Goal: Find specific page/section: Locate a particular part of the current website

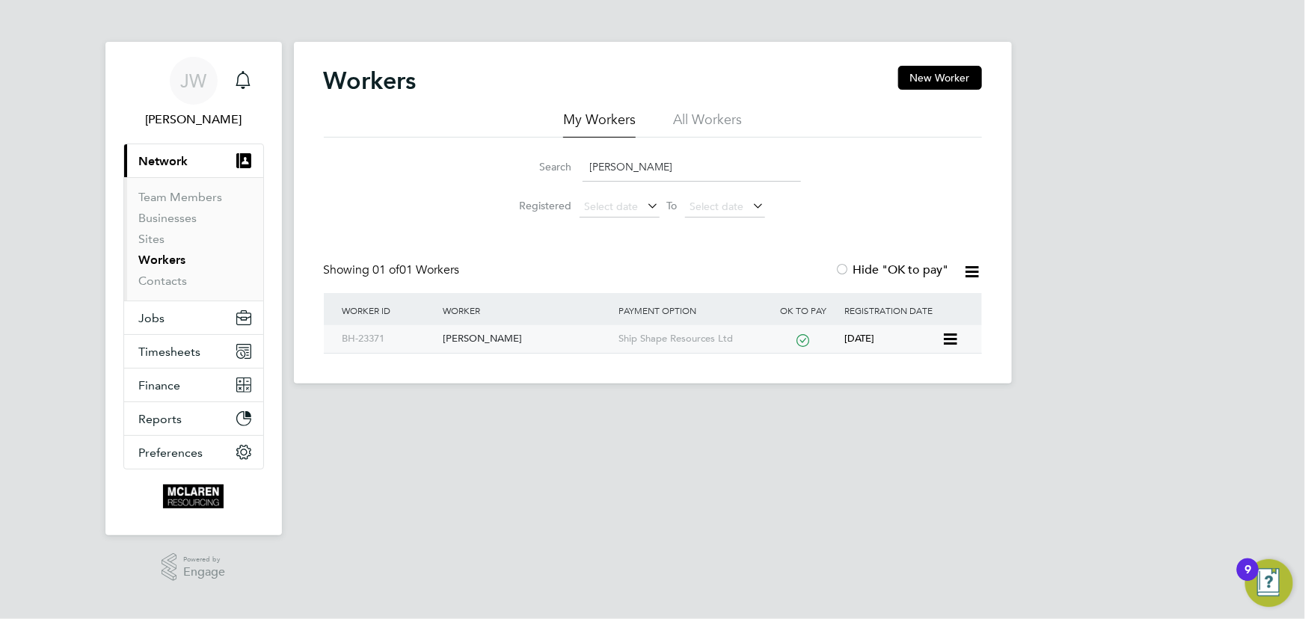
click at [500, 337] on div "James Brennan" at bounding box center [527, 339] width 176 height 28
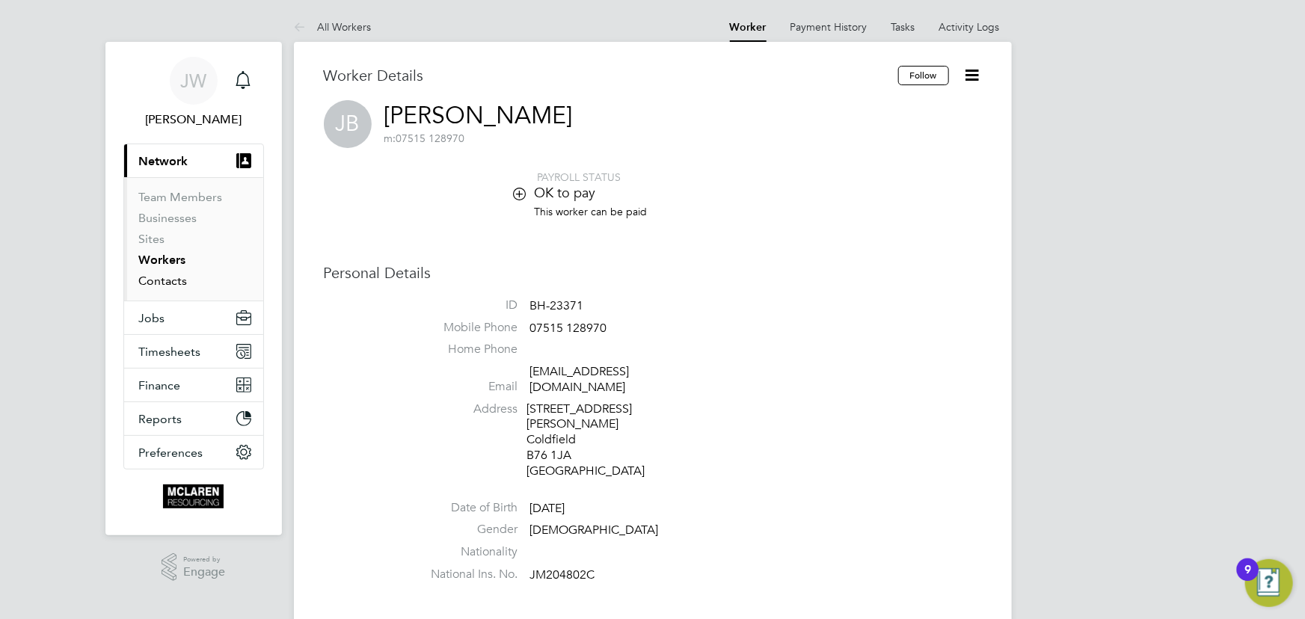
click at [175, 281] on link "Contacts" at bounding box center [163, 281] width 49 height 14
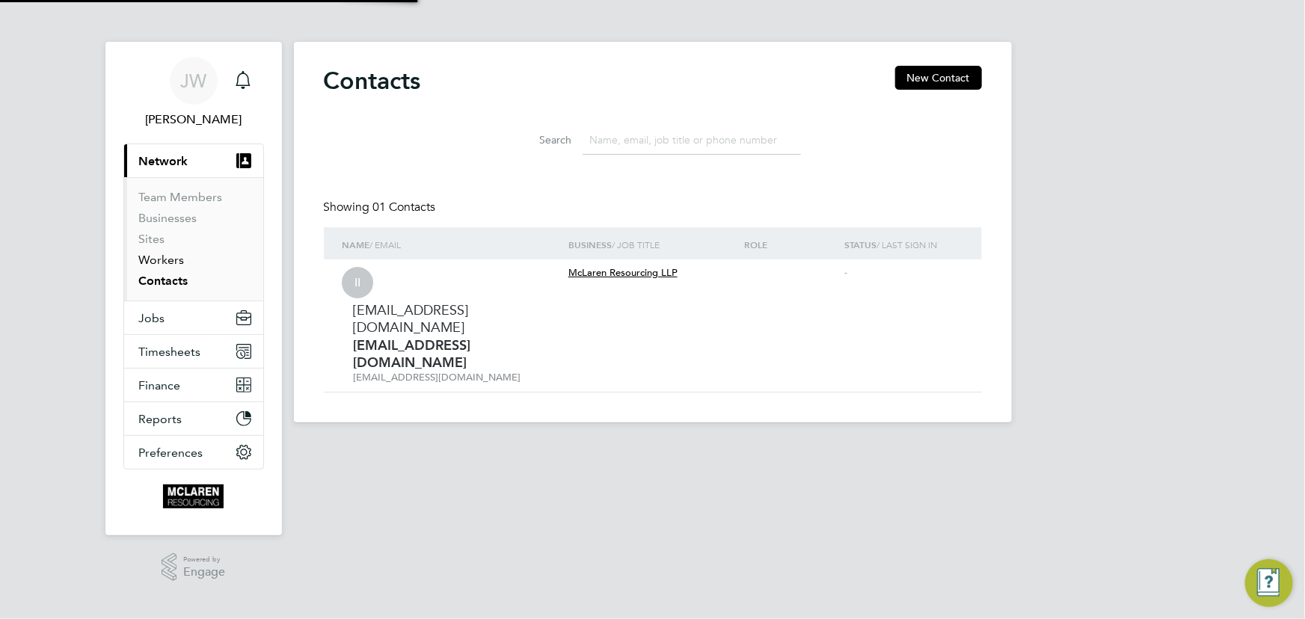
click at [172, 260] on link "Workers" at bounding box center [162, 260] width 46 height 14
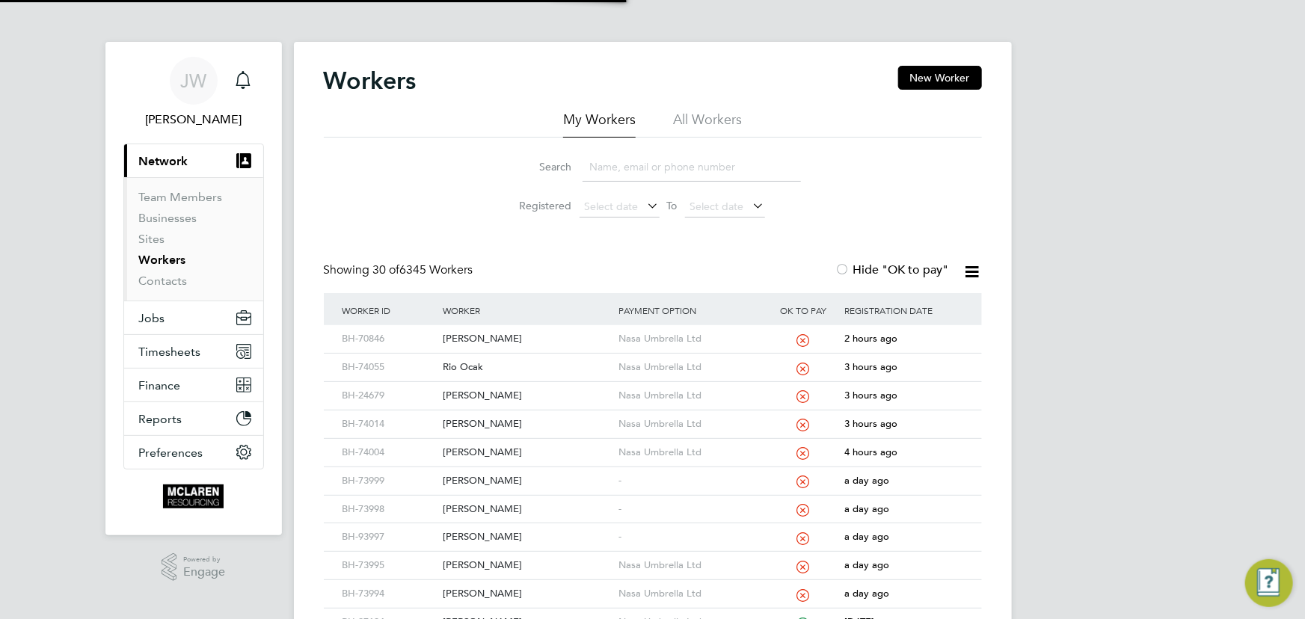
click at [610, 163] on input at bounding box center [692, 167] width 218 height 29
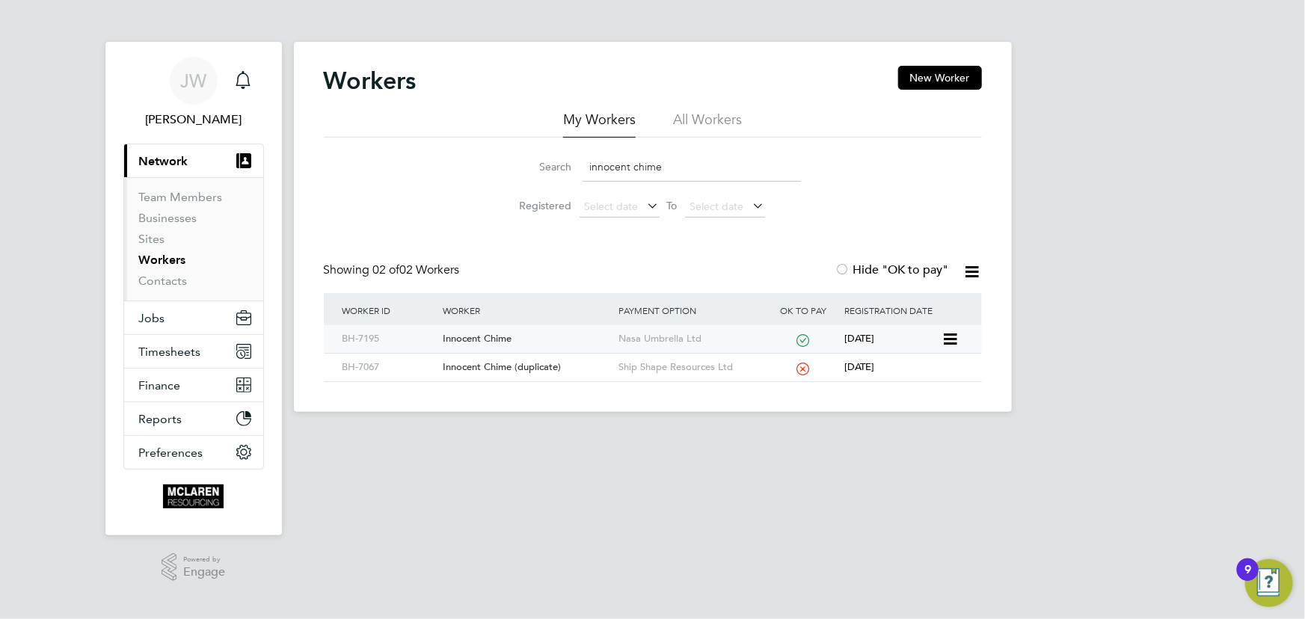
type input "innocent chime"
click at [498, 333] on div "Innocent Chime" at bounding box center [527, 339] width 176 height 28
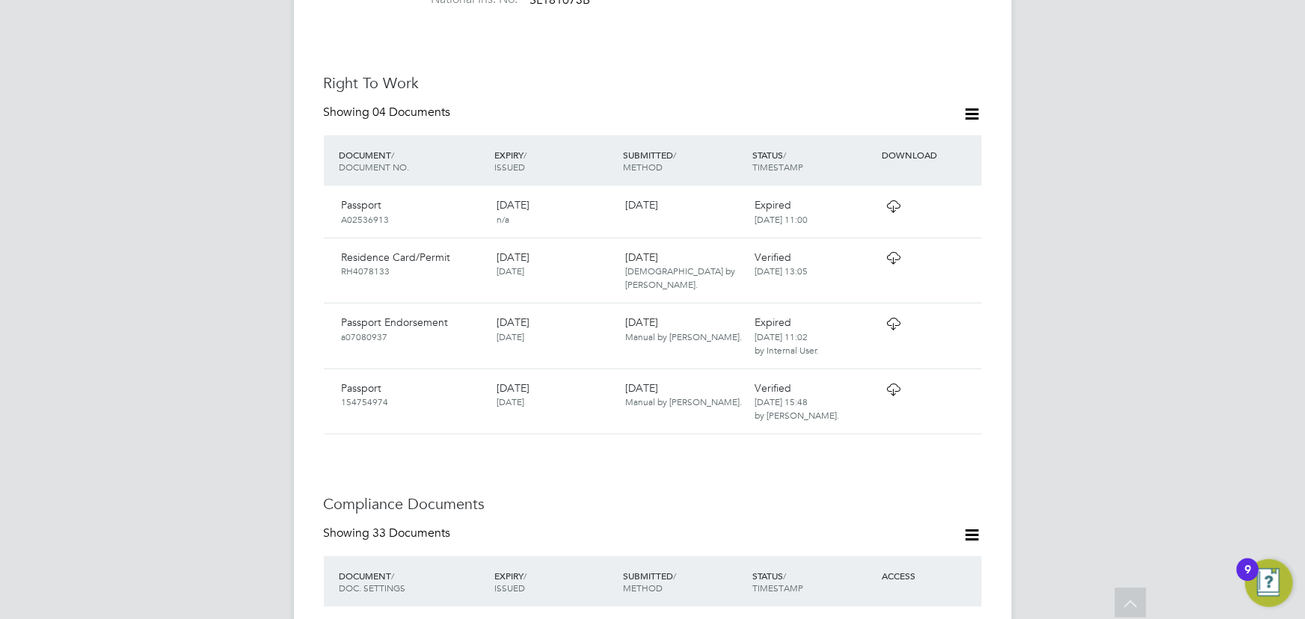
scroll to position [408, 0]
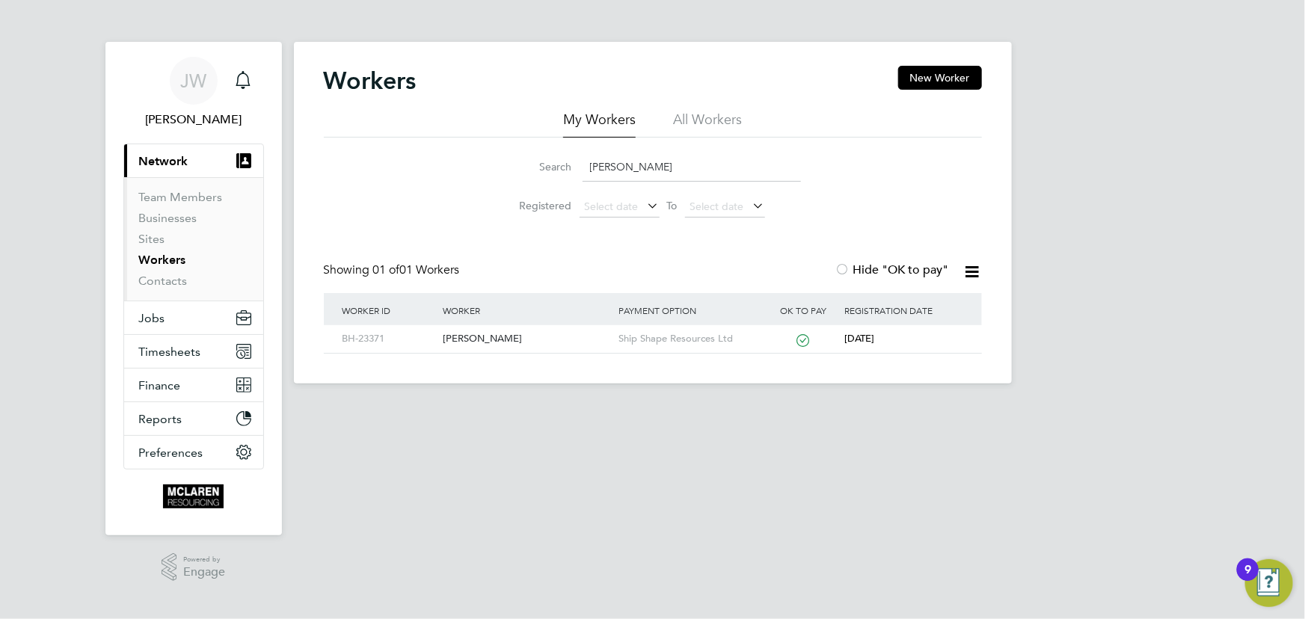
drag, startPoint x: 622, startPoint y: 165, endPoint x: 564, endPoint y: 169, distance: 58.5
click at [564, 169] on div "Search james brennan" at bounding box center [653, 167] width 296 height 29
type input "samson"
click at [516, 336] on div "[PERSON_NAME] [PERSON_NAME]" at bounding box center [527, 339] width 176 height 28
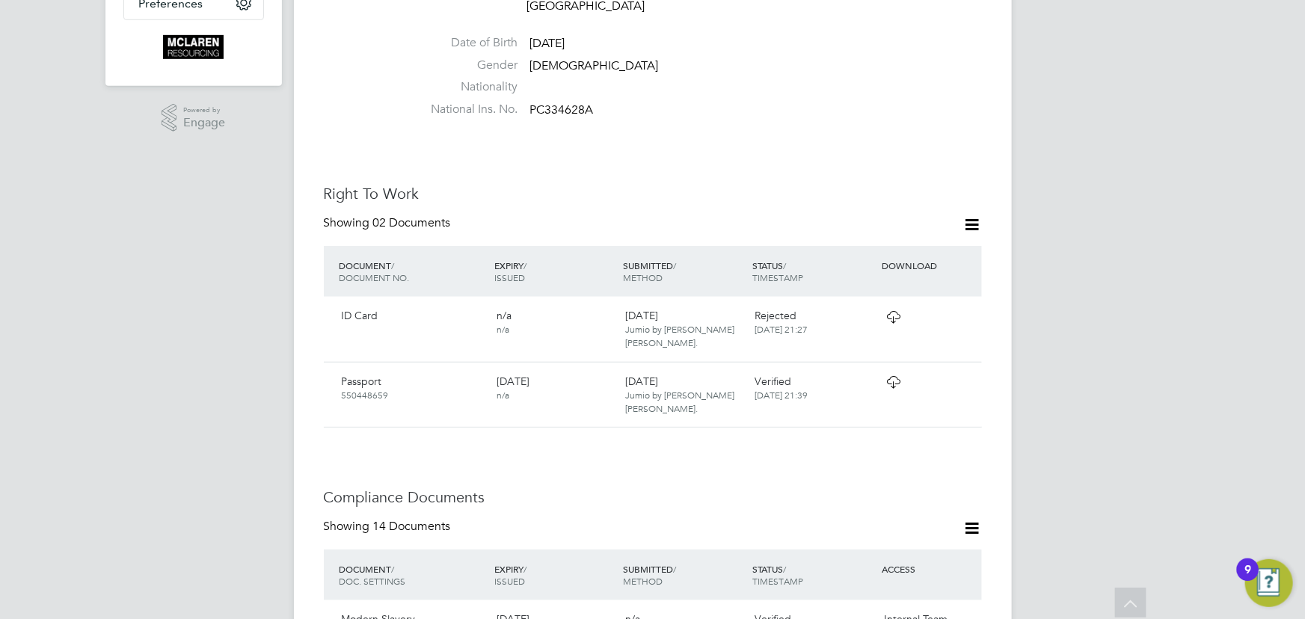
scroll to position [544, 0]
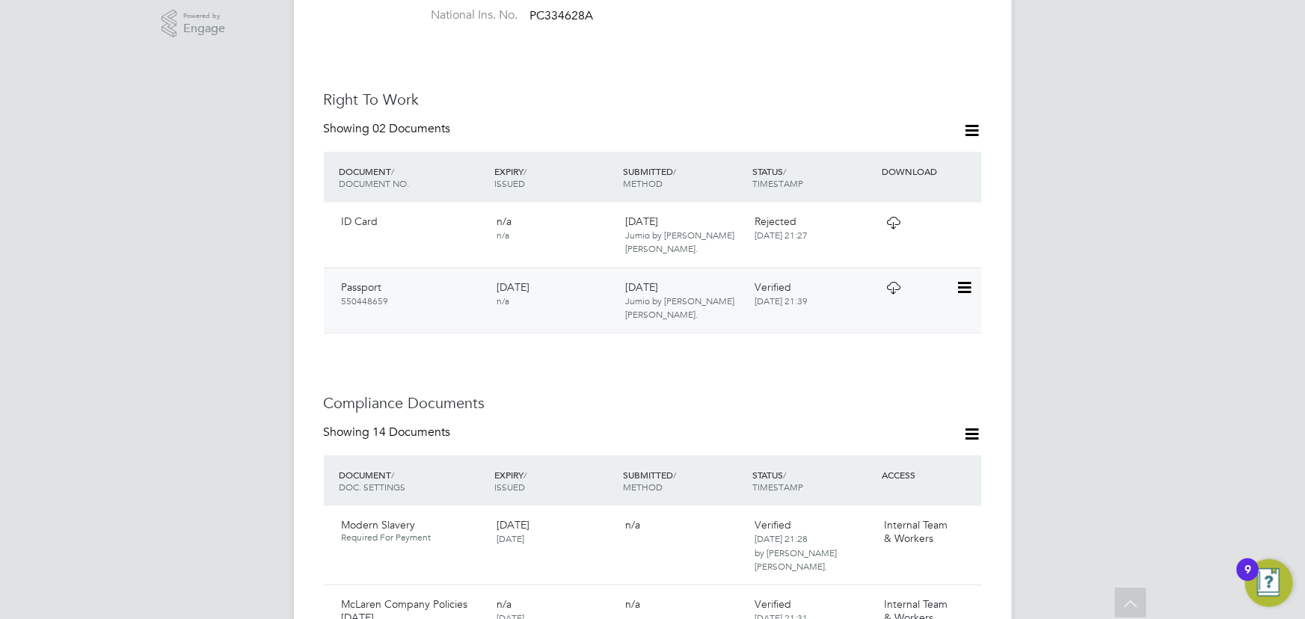
click at [965, 281] on icon at bounding box center [963, 288] width 15 height 18
click at [905, 395] on li "View Details" at bounding box center [916, 395] width 110 height 21
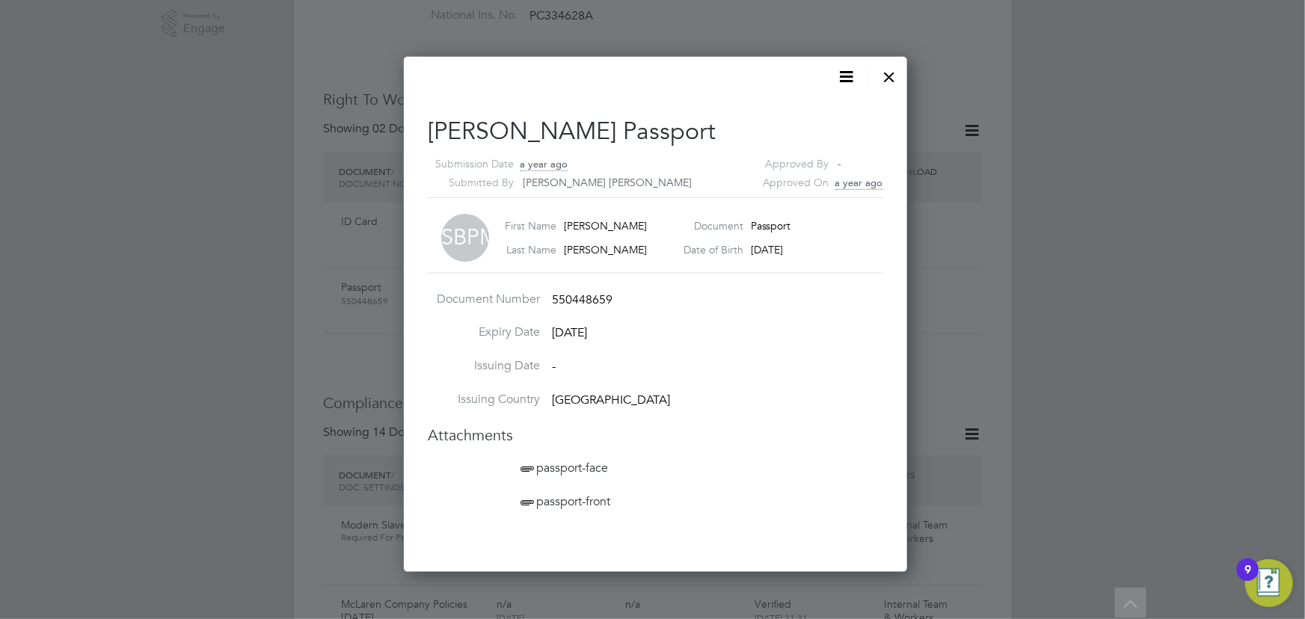
scroll to position [515, 497]
click at [602, 505] on span "passport-front" at bounding box center [564, 501] width 93 height 15
click at [892, 72] on div at bounding box center [890, 73] width 27 height 27
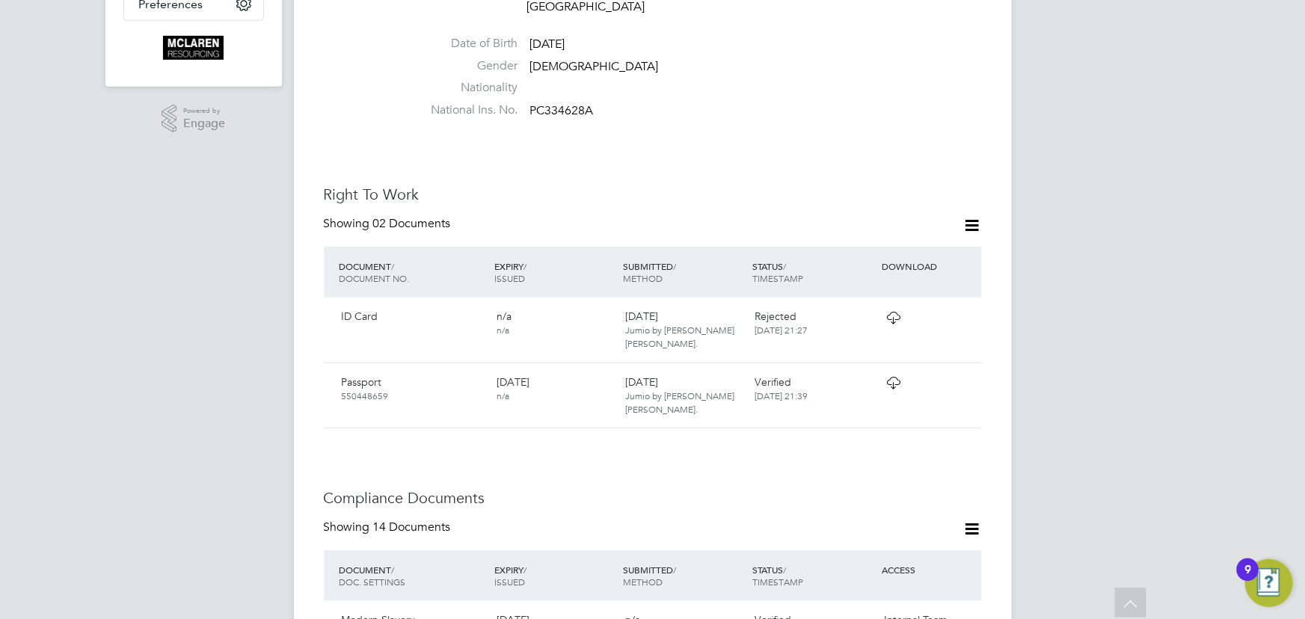
scroll to position [272, 0]
